Goal: Check status: Check status

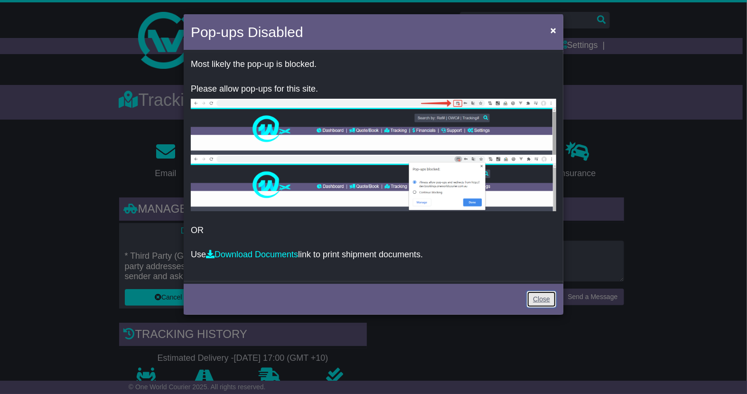
click at [550, 300] on link "Close" at bounding box center [541, 299] width 29 height 17
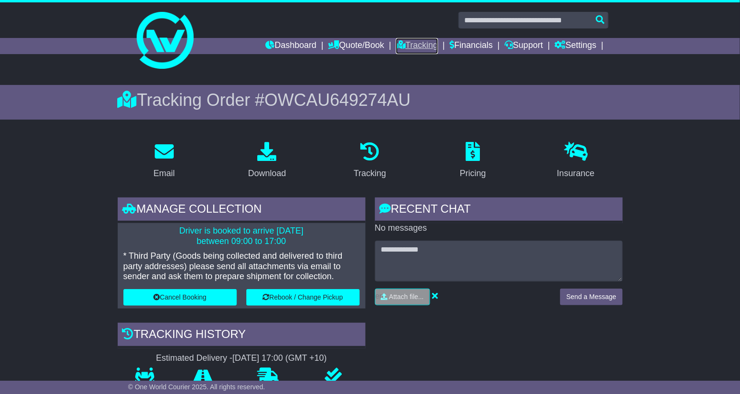
click at [425, 47] on link "Tracking" at bounding box center [417, 46] width 42 height 16
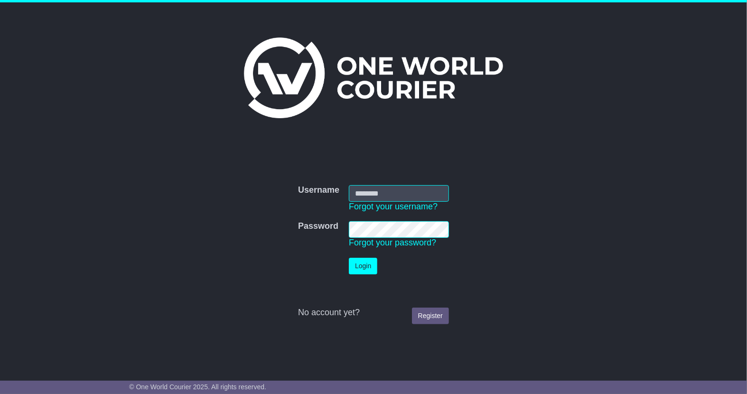
click at [395, 189] on input "Username" at bounding box center [399, 193] width 100 height 17
type input "**********"
click at [362, 267] on button "Login" at bounding box center [363, 266] width 28 height 17
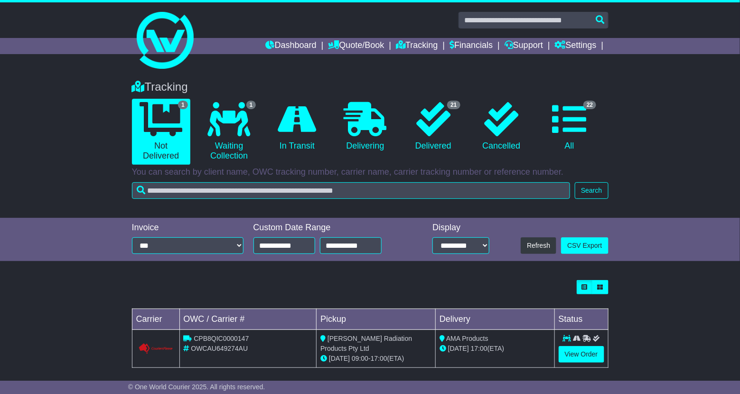
scroll to position [5, 0]
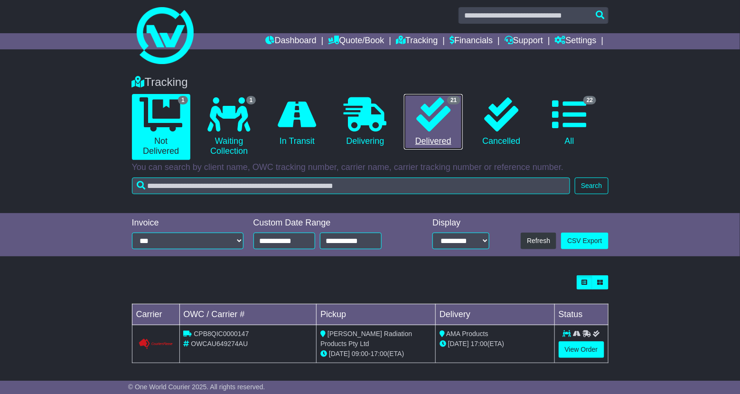
click at [436, 135] on link "21 Delivered" at bounding box center [433, 122] width 58 height 56
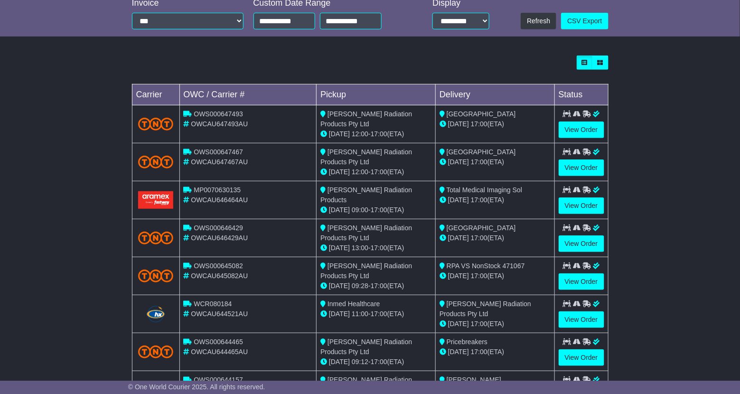
scroll to position [237, 0]
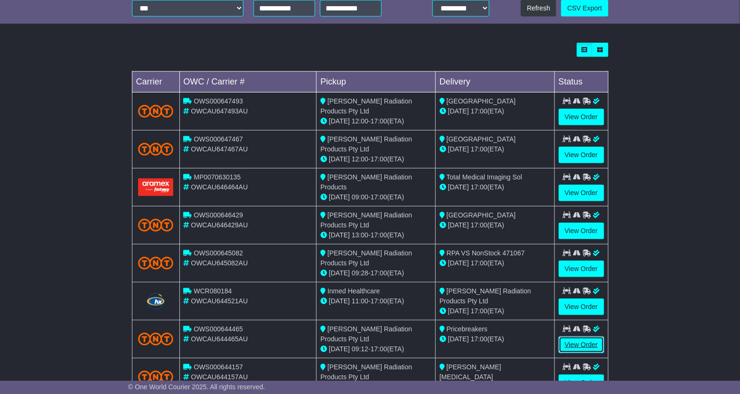
click at [590, 336] on link "View Order" at bounding box center [581, 344] width 46 height 17
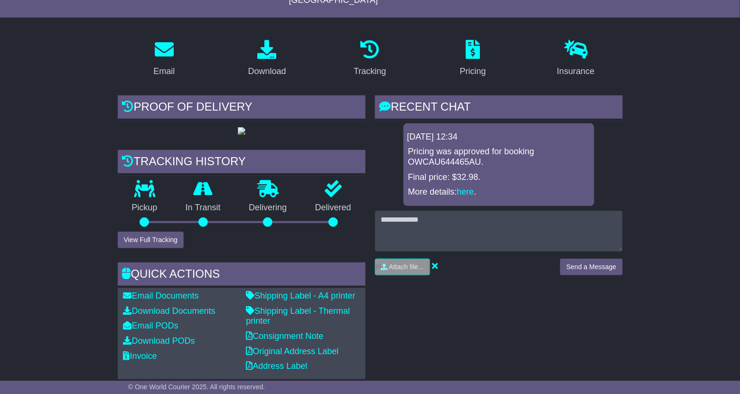
scroll to position [237, 0]
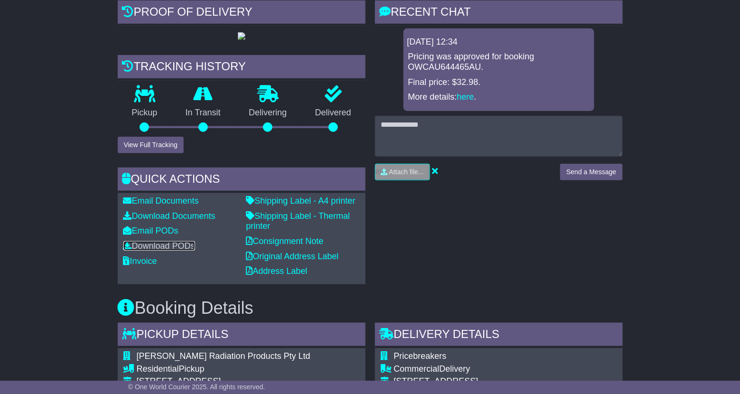
click at [160, 250] on link "Download PODs" at bounding box center [159, 245] width 72 height 9
click at [152, 153] on button "View Full Tracking" at bounding box center [151, 145] width 66 height 17
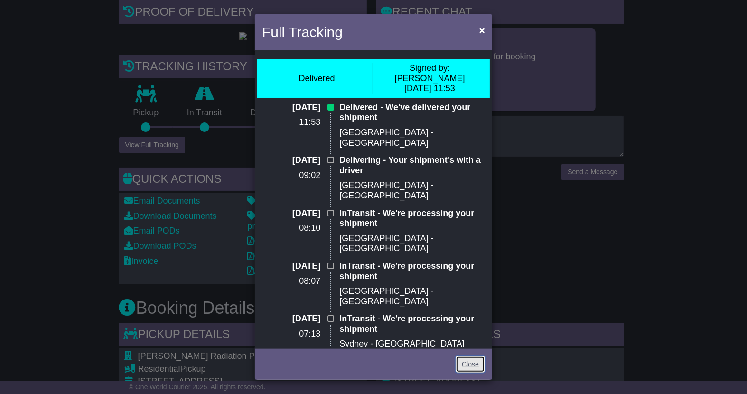
click at [475, 363] on link "Close" at bounding box center [469, 364] width 29 height 17
